Goal: Information Seeking & Learning: Learn about a topic

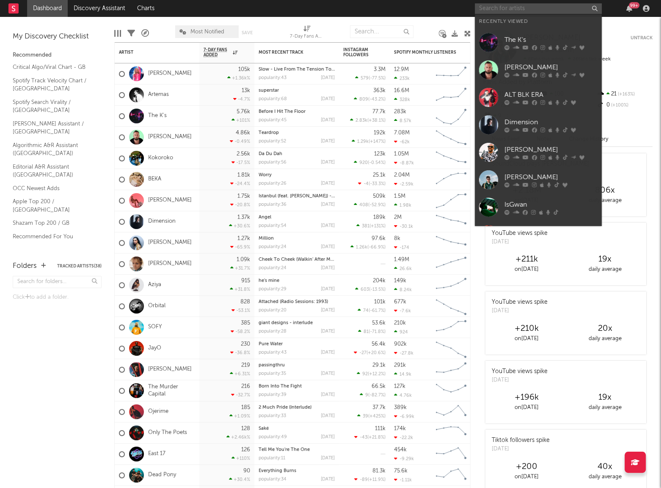
click at [496, 7] on input "text" at bounding box center [538, 8] width 127 height 11
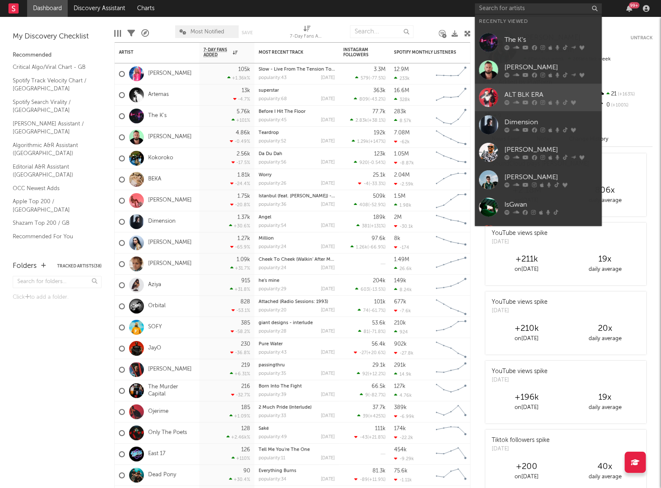
click at [507, 95] on div "ALT BLK ERA" at bounding box center [550, 95] width 93 height 10
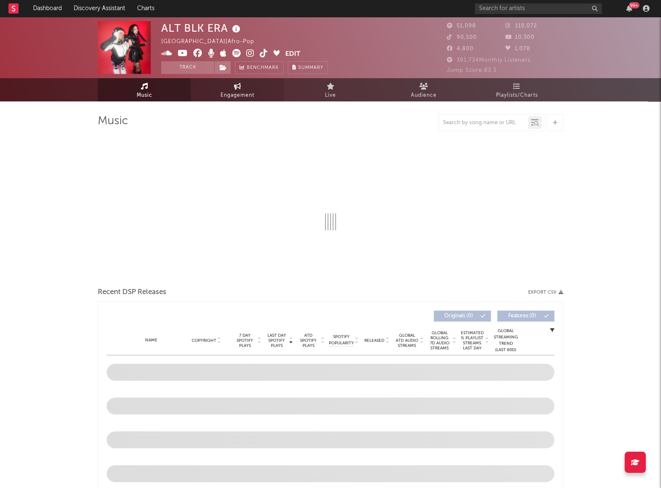
click at [246, 97] on span "Engagement" at bounding box center [237, 96] width 34 height 10
select select "1w"
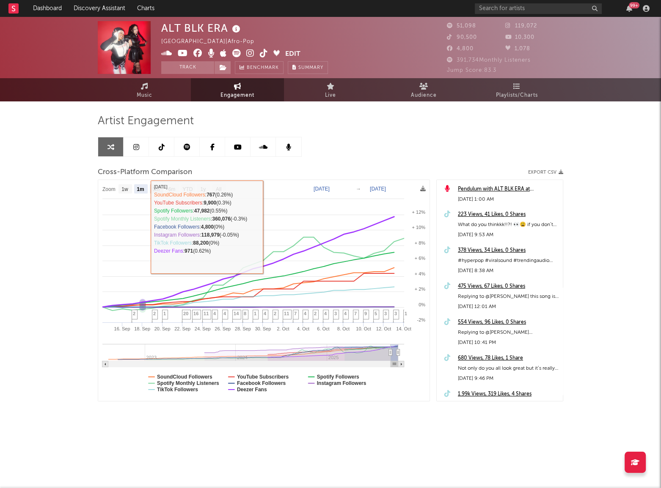
click at [153, 189] on text "3m" at bounding box center [156, 190] width 7 height 6
select select "3m"
type input "[DATE]"
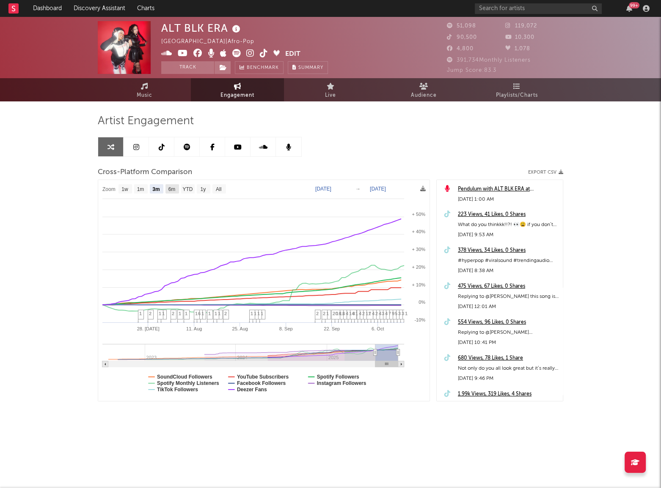
click at [173, 188] on text "6m" at bounding box center [171, 190] width 7 height 6
select select "6m"
type input "[DATE]"
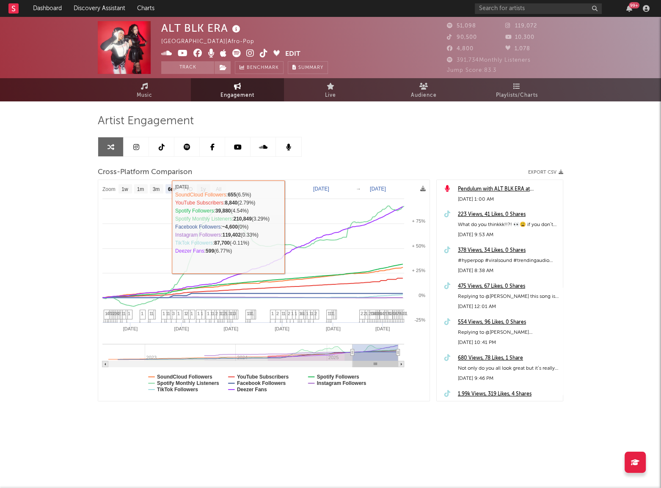
click at [199, 191] on rect at bounding box center [204, 188] width 14 height 9
select select "1y"
type input "[DATE]"
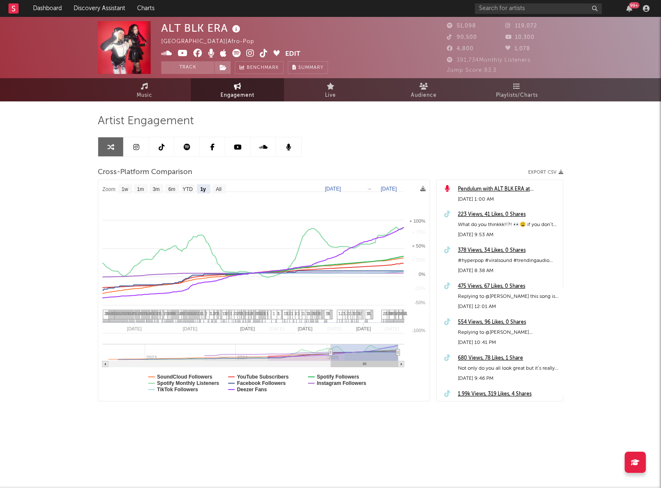
select select "1y"
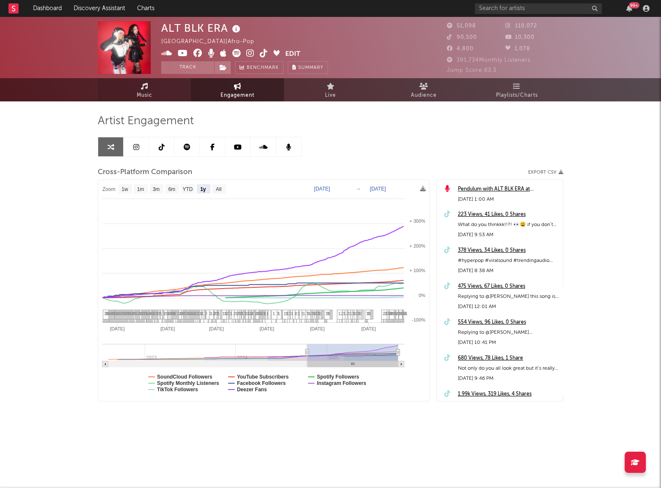
click at [145, 87] on icon at bounding box center [144, 86] width 7 height 7
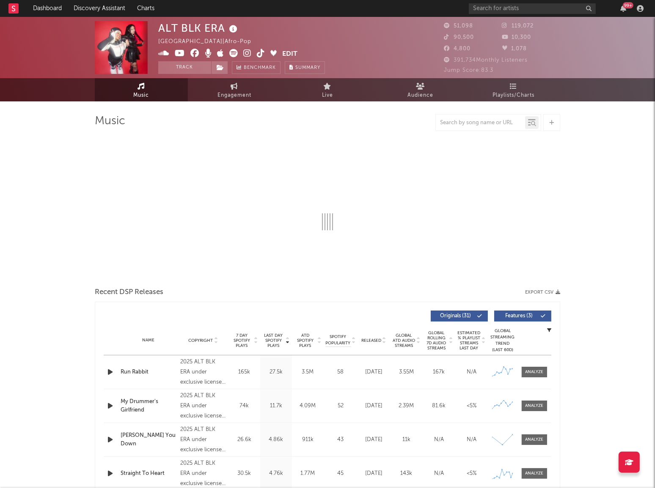
select select "6m"
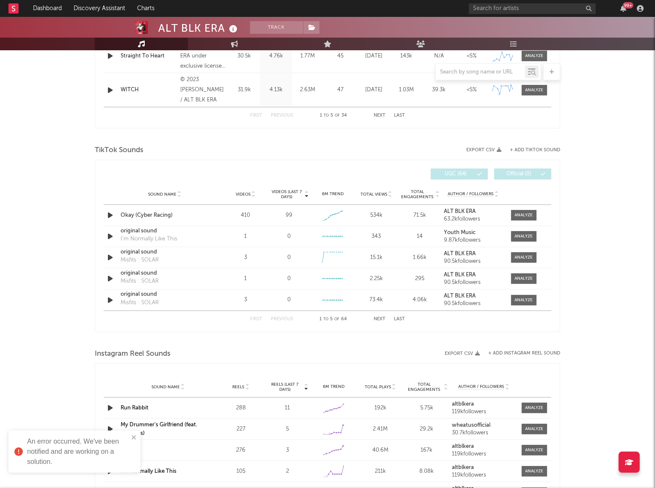
scroll to position [499, 0]
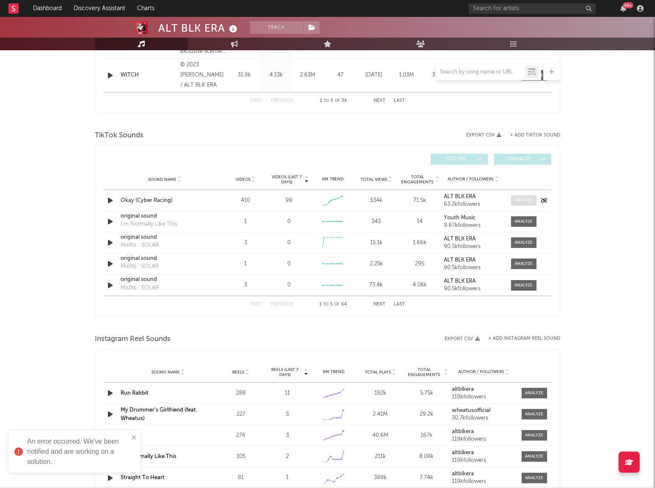
click at [516, 199] on div at bounding box center [524, 201] width 18 height 6
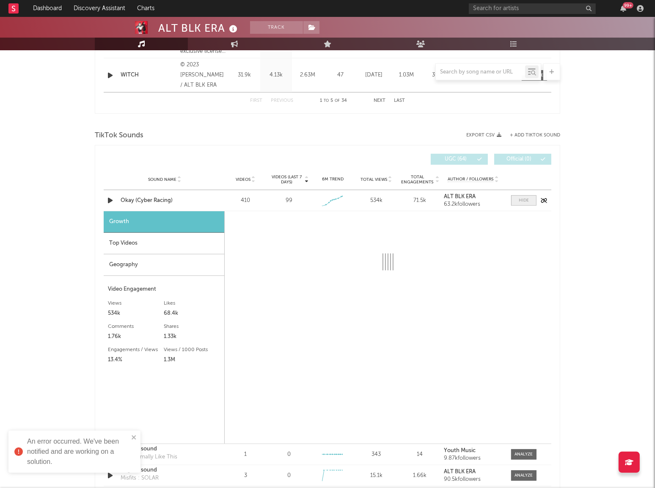
select select "1w"
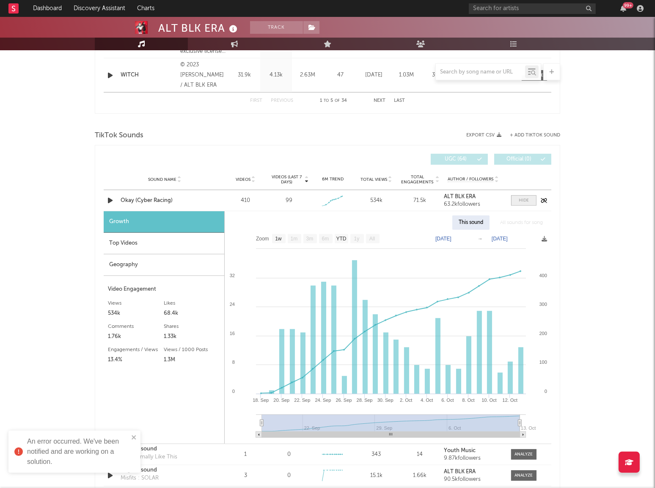
click at [516, 199] on span at bounding box center [523, 200] width 25 height 11
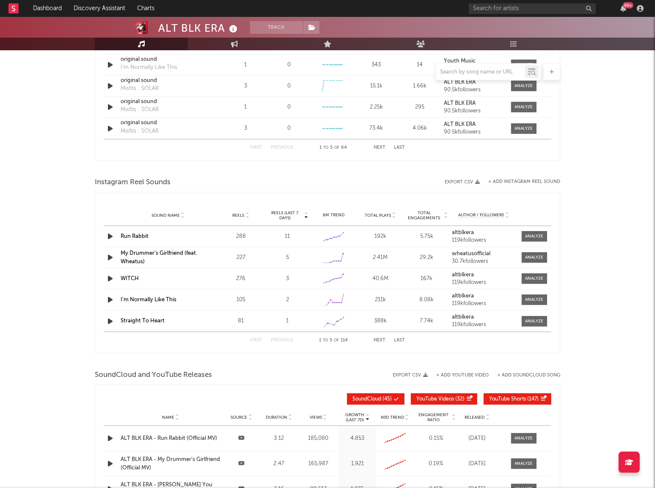
scroll to position [615, 0]
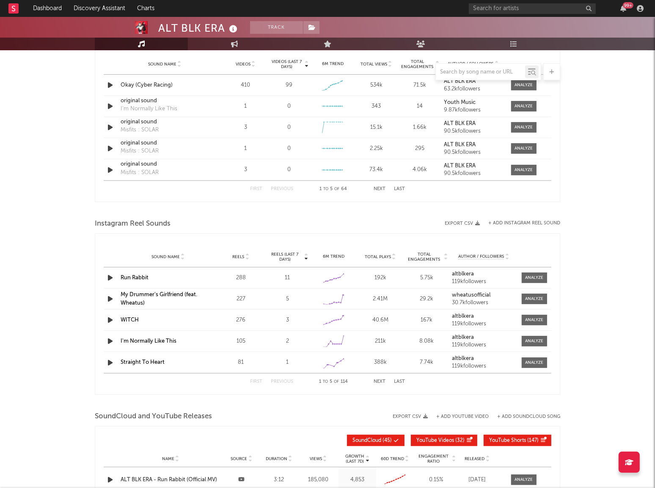
click at [382, 380] on button "Next" at bounding box center [379, 382] width 12 height 5
click at [381, 381] on button "Next" at bounding box center [379, 382] width 12 height 5
click at [253, 380] on button "First" at bounding box center [256, 382] width 12 height 5
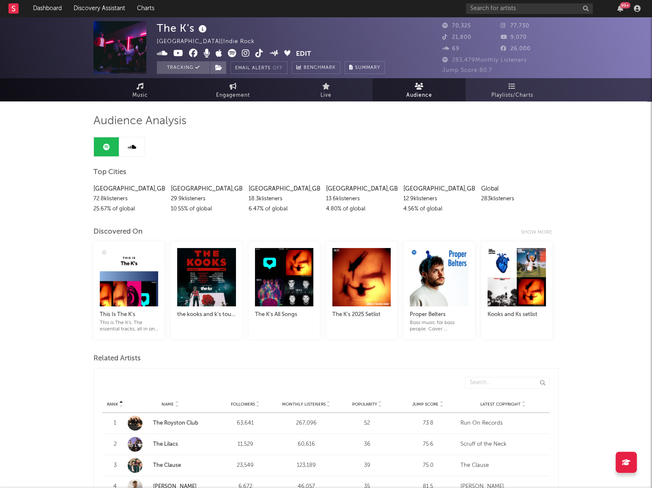
click at [485, 3] on div "99 +" at bounding box center [555, 8] width 178 height 17
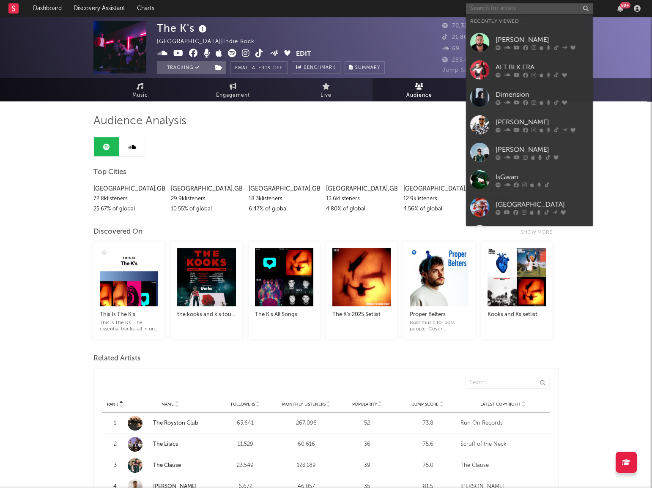
click at [487, 8] on input "text" at bounding box center [529, 8] width 127 height 11
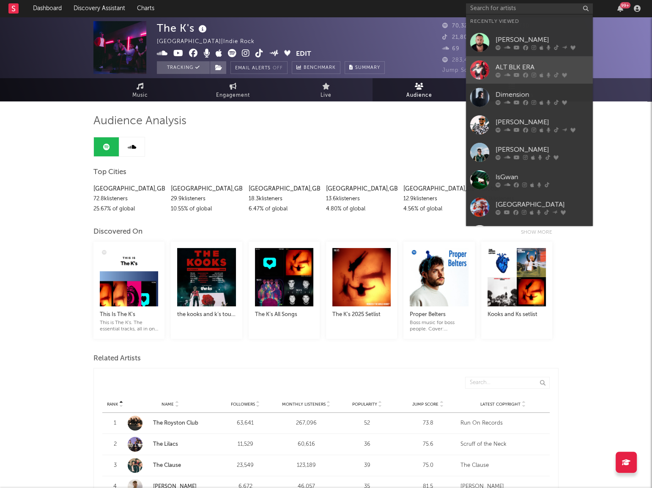
click at [526, 64] on div "ALT BLK ERA" at bounding box center [542, 67] width 93 height 10
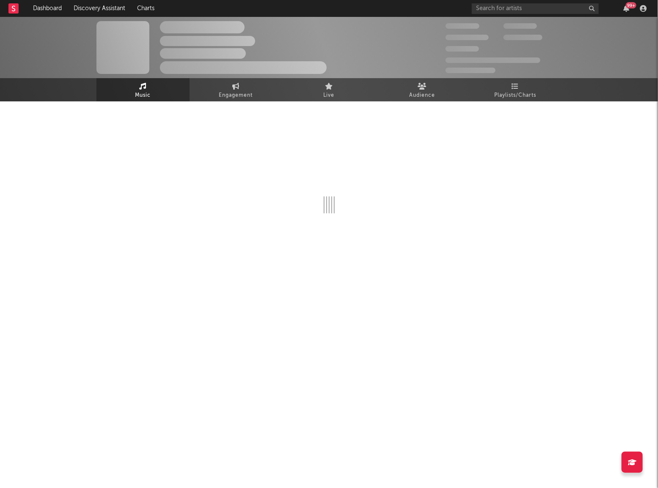
select select "6m"
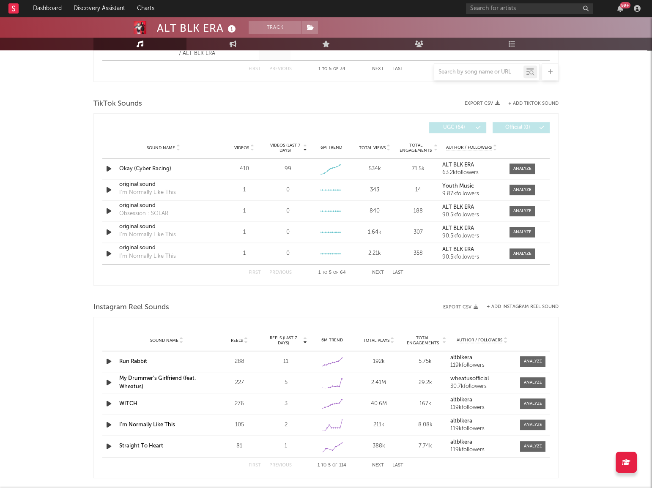
scroll to position [538, 0]
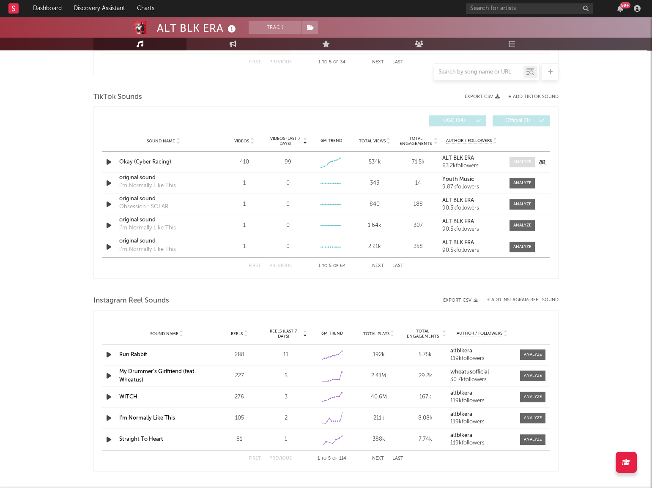
click at [514, 161] on div at bounding box center [522, 162] width 18 height 6
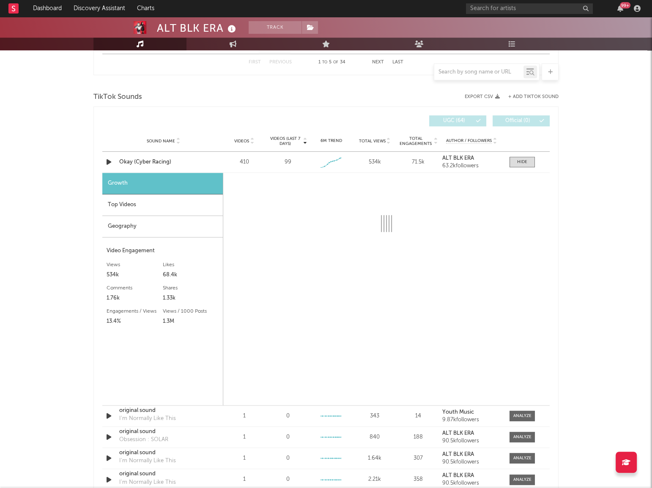
select select "1w"
